Goal: Task Accomplishment & Management: Manage account settings

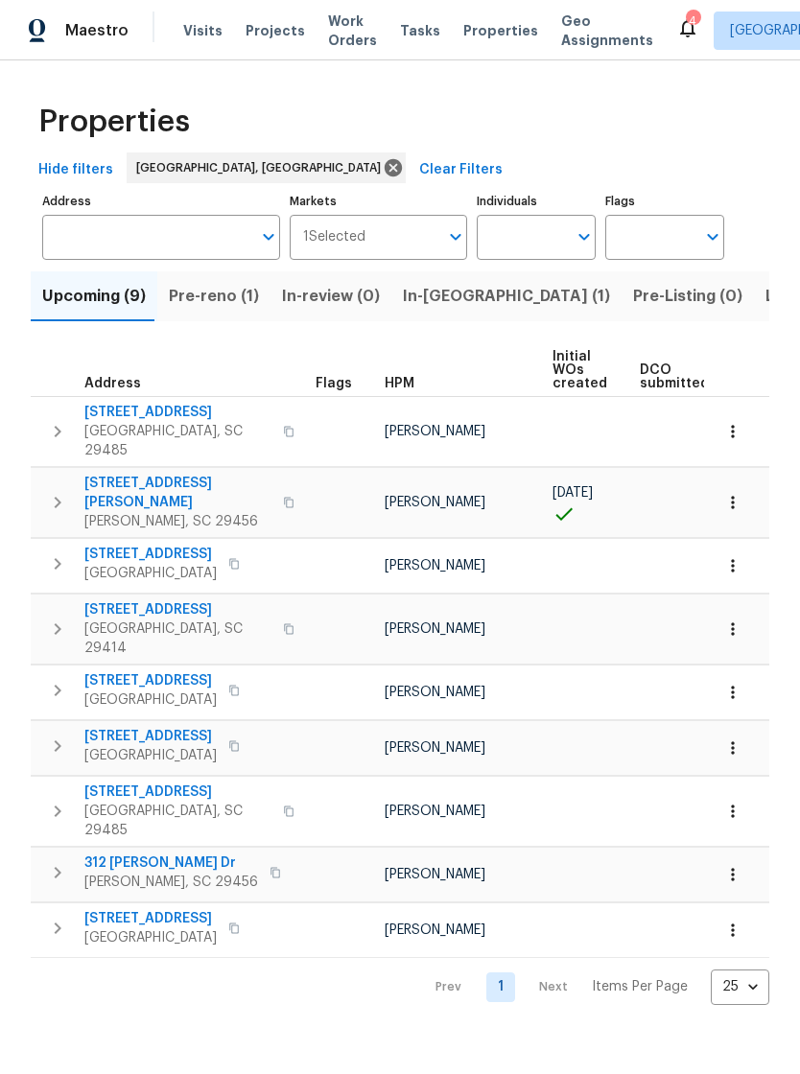
click at [218, 293] on span "Pre-reno (1)" at bounding box center [214, 296] width 90 height 27
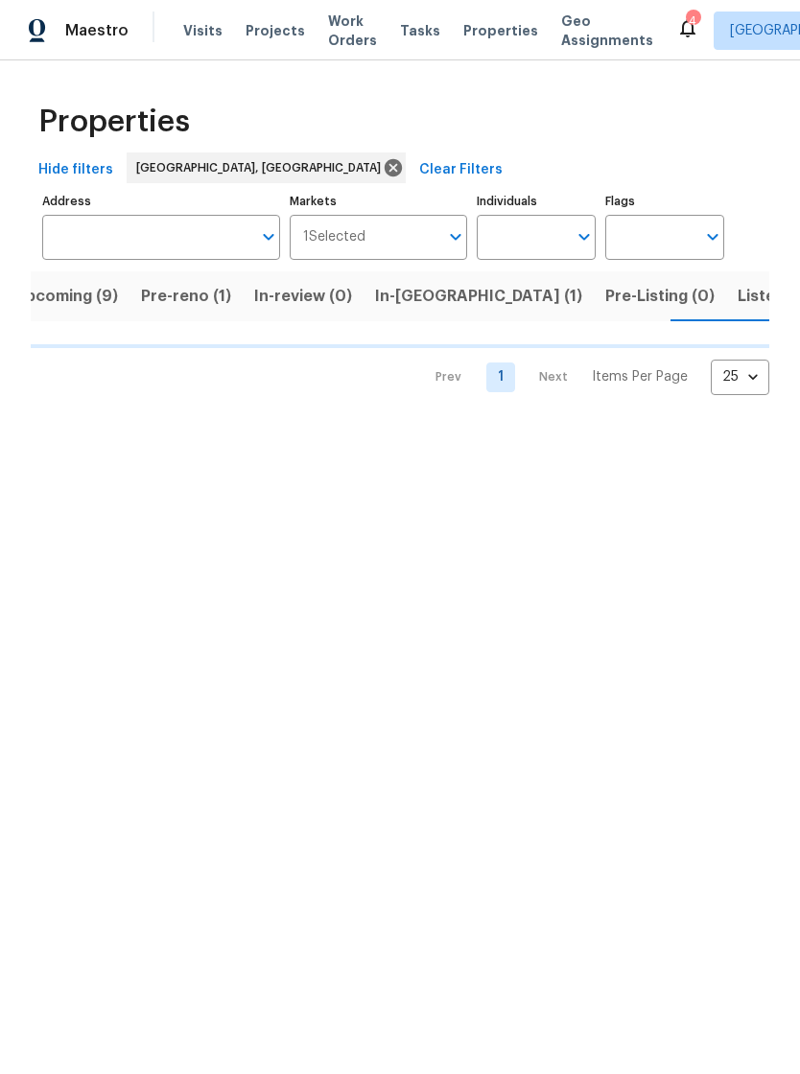
scroll to position [0, 30]
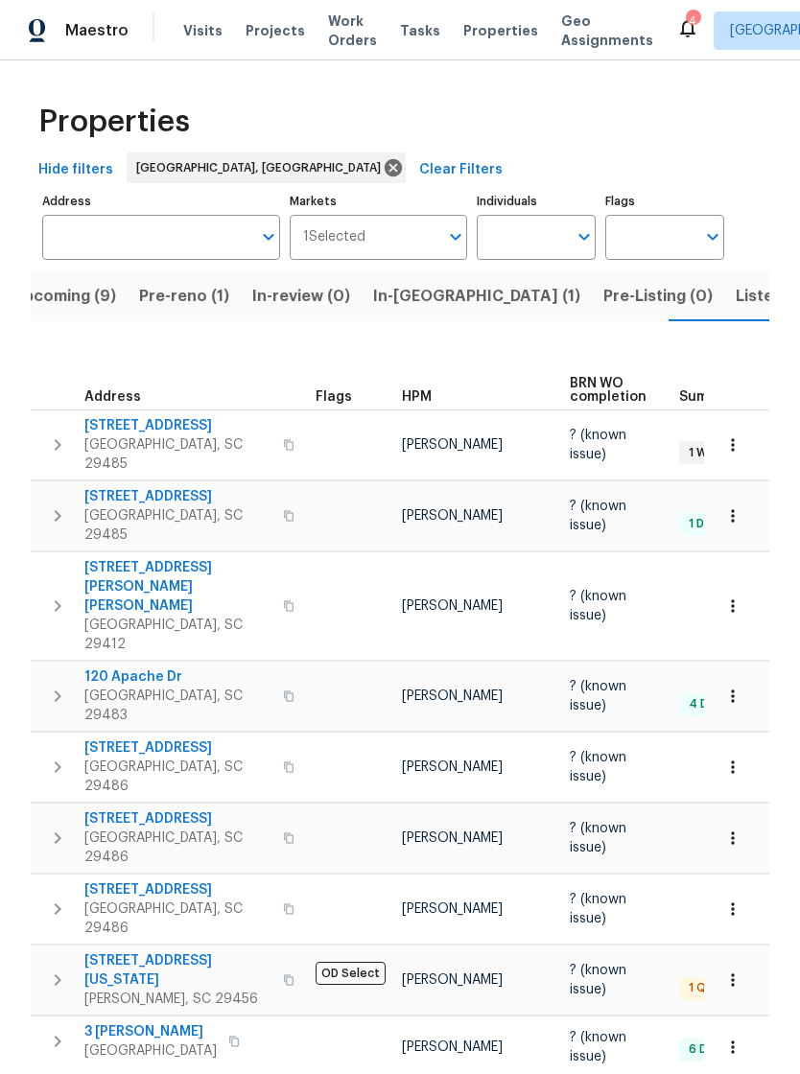
click at [686, 21] on div "4" at bounding box center [692, 21] width 13 height 19
click at [686, 16] on div "4" at bounding box center [692, 21] width 13 height 19
click at [676, 32] on icon at bounding box center [687, 27] width 23 height 23
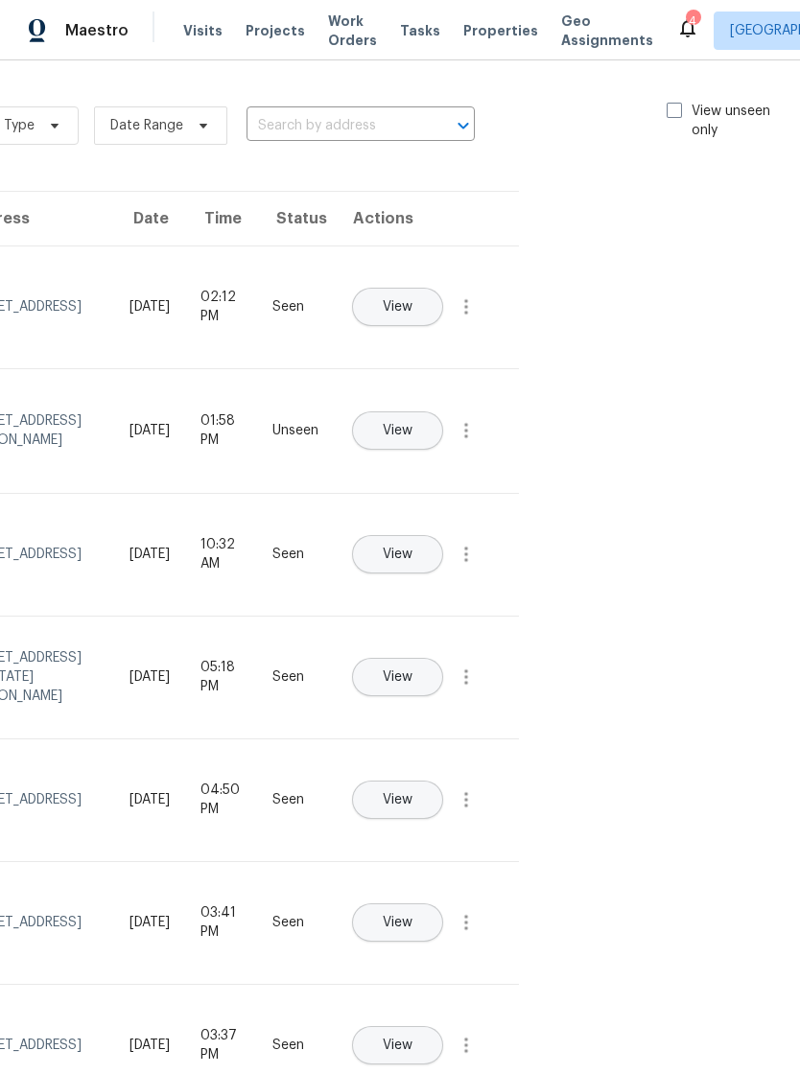
scroll to position [-1, 226]
click at [679, 106] on span at bounding box center [677, 110] width 15 height 15
click at [679, 106] on input "View unseen only" at bounding box center [676, 108] width 12 height 12
checkbox input "true"
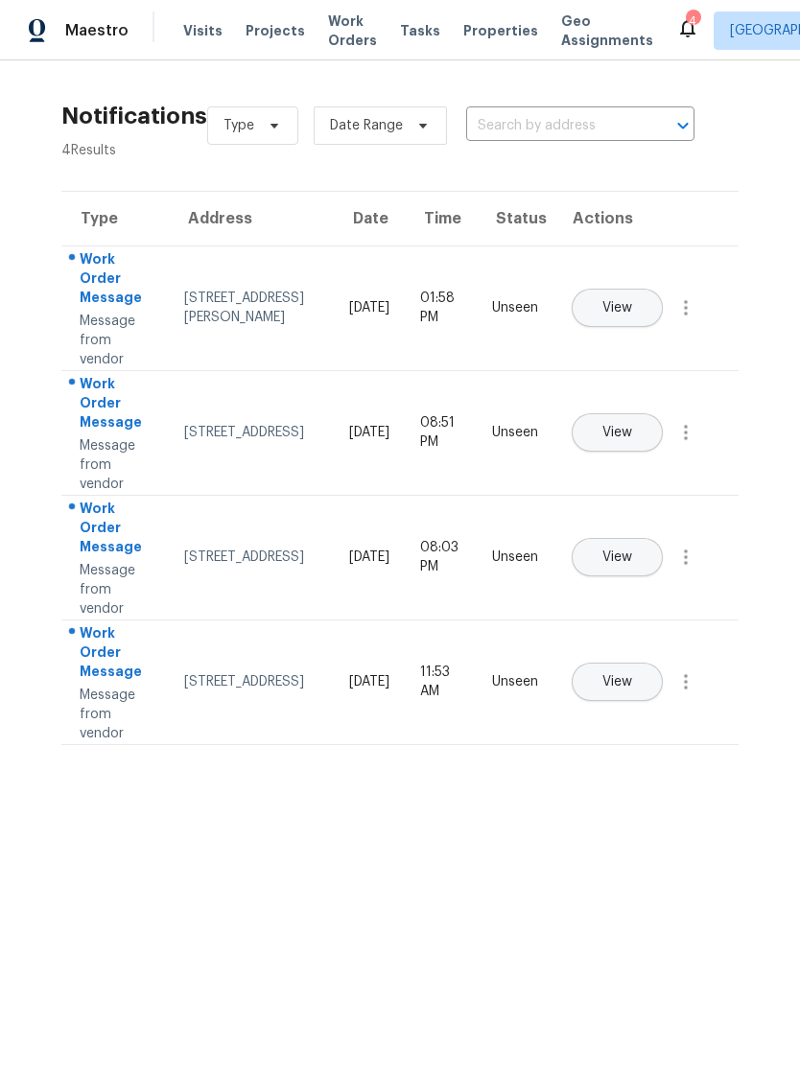
scroll to position [0, 0]
click at [342, 47] on span "Work Orders" at bounding box center [352, 31] width 49 height 38
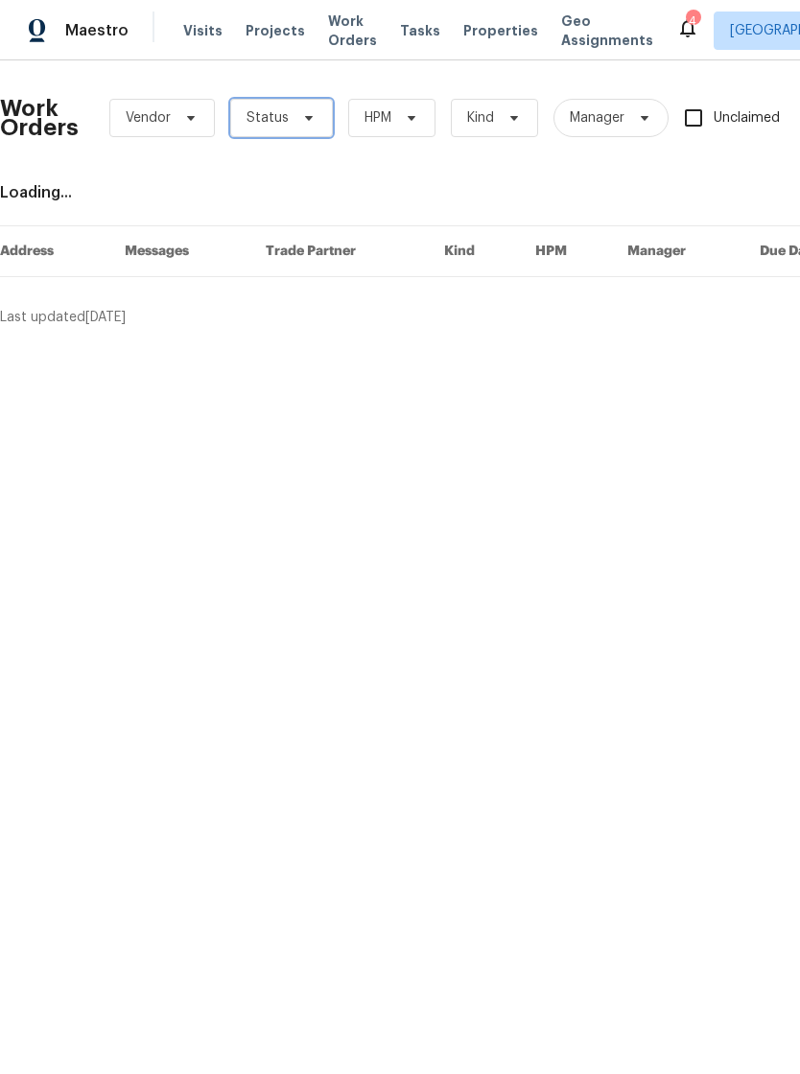
click at [310, 120] on icon at bounding box center [308, 117] width 15 height 15
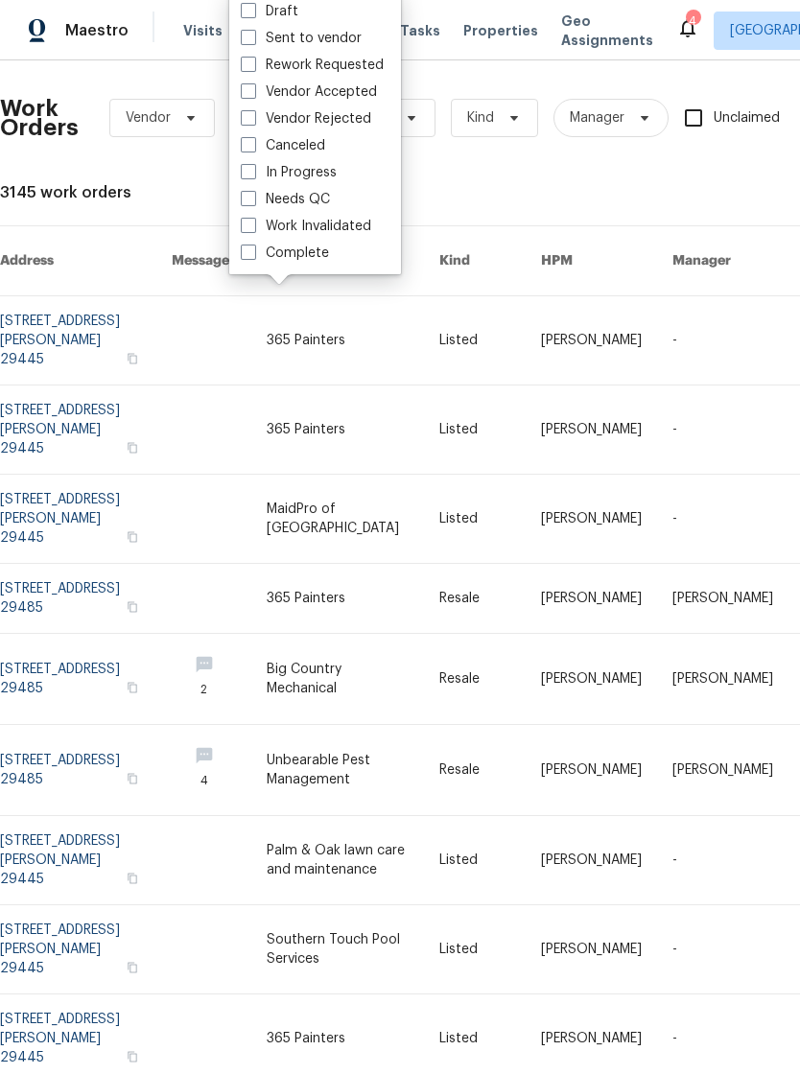
click at [257, 203] on label "Needs QC" at bounding box center [285, 199] width 89 height 19
click at [253, 202] on input "Needs QC" at bounding box center [247, 196] width 12 height 12
checkbox input "true"
